Goal: Task Accomplishment & Management: Complete application form

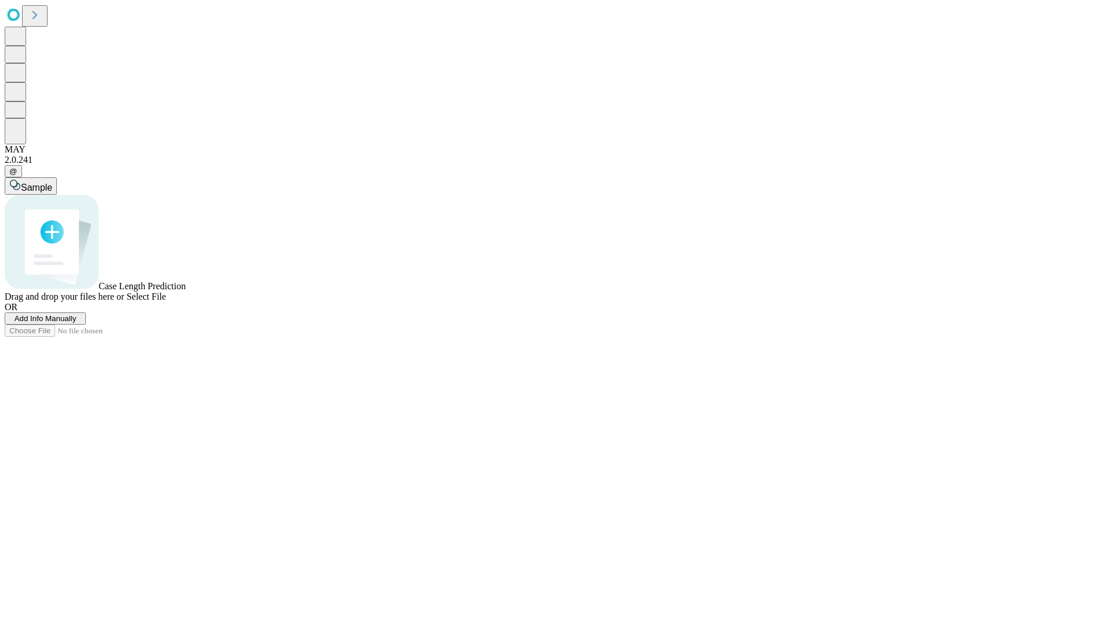
click at [77, 323] on span "Add Info Manually" at bounding box center [46, 318] width 62 height 9
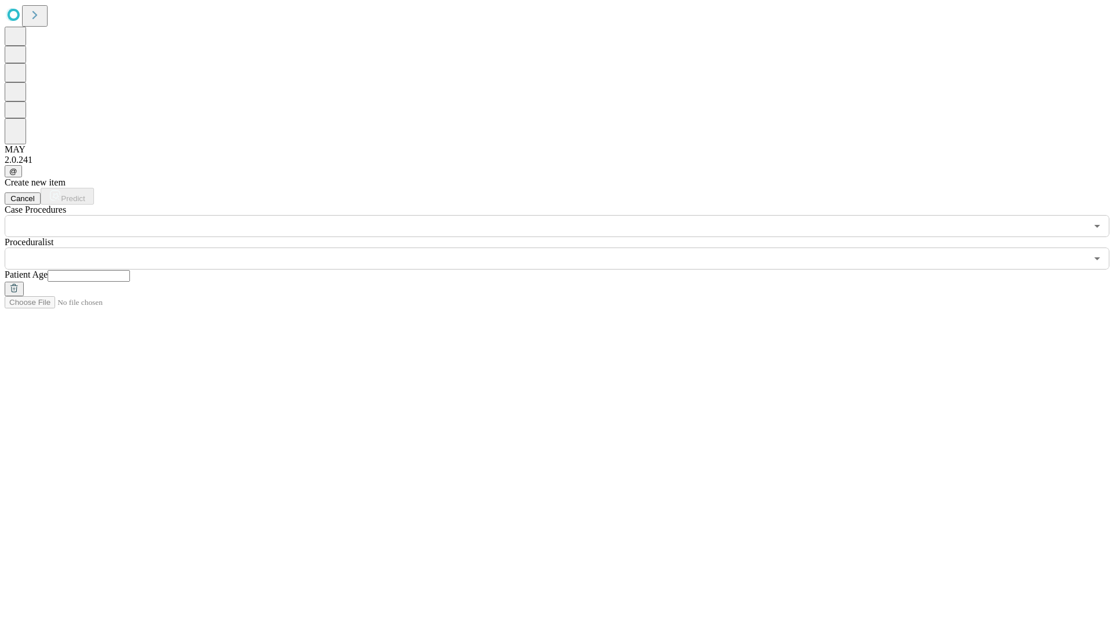
click at [130, 270] on input "text" at bounding box center [89, 276] width 82 height 12
type input "**"
click at [565, 248] on input "text" at bounding box center [546, 259] width 1082 height 22
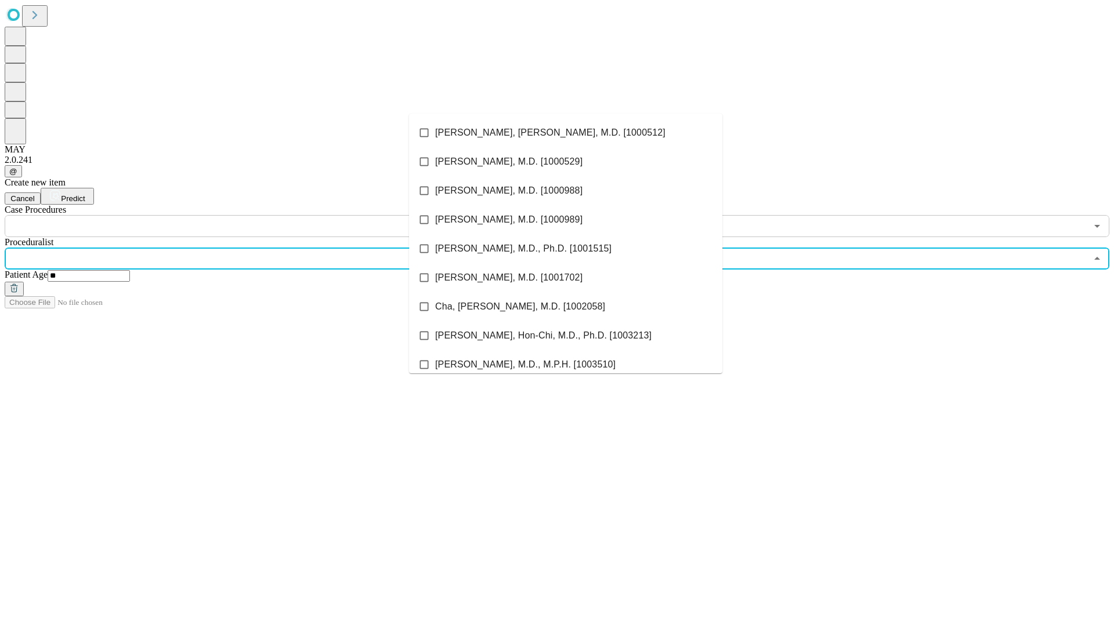
click at [566, 133] on li "[PERSON_NAME], [PERSON_NAME], M.D. [1000512]" at bounding box center [565, 132] width 313 height 29
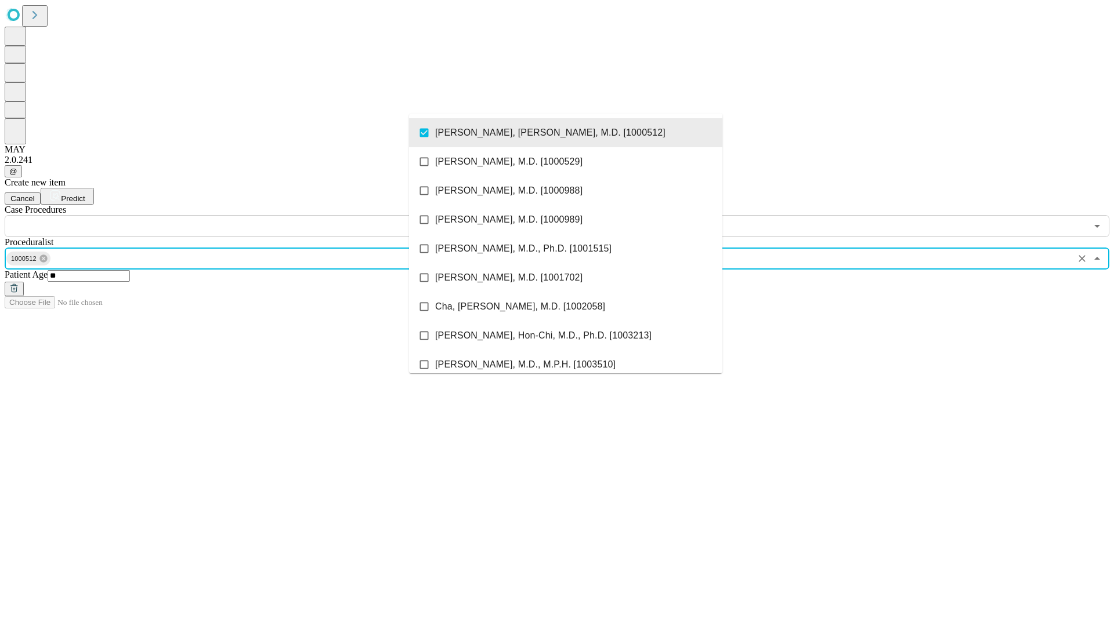
click at [244, 215] on input "text" at bounding box center [546, 226] width 1082 height 22
